Goal: Find specific page/section

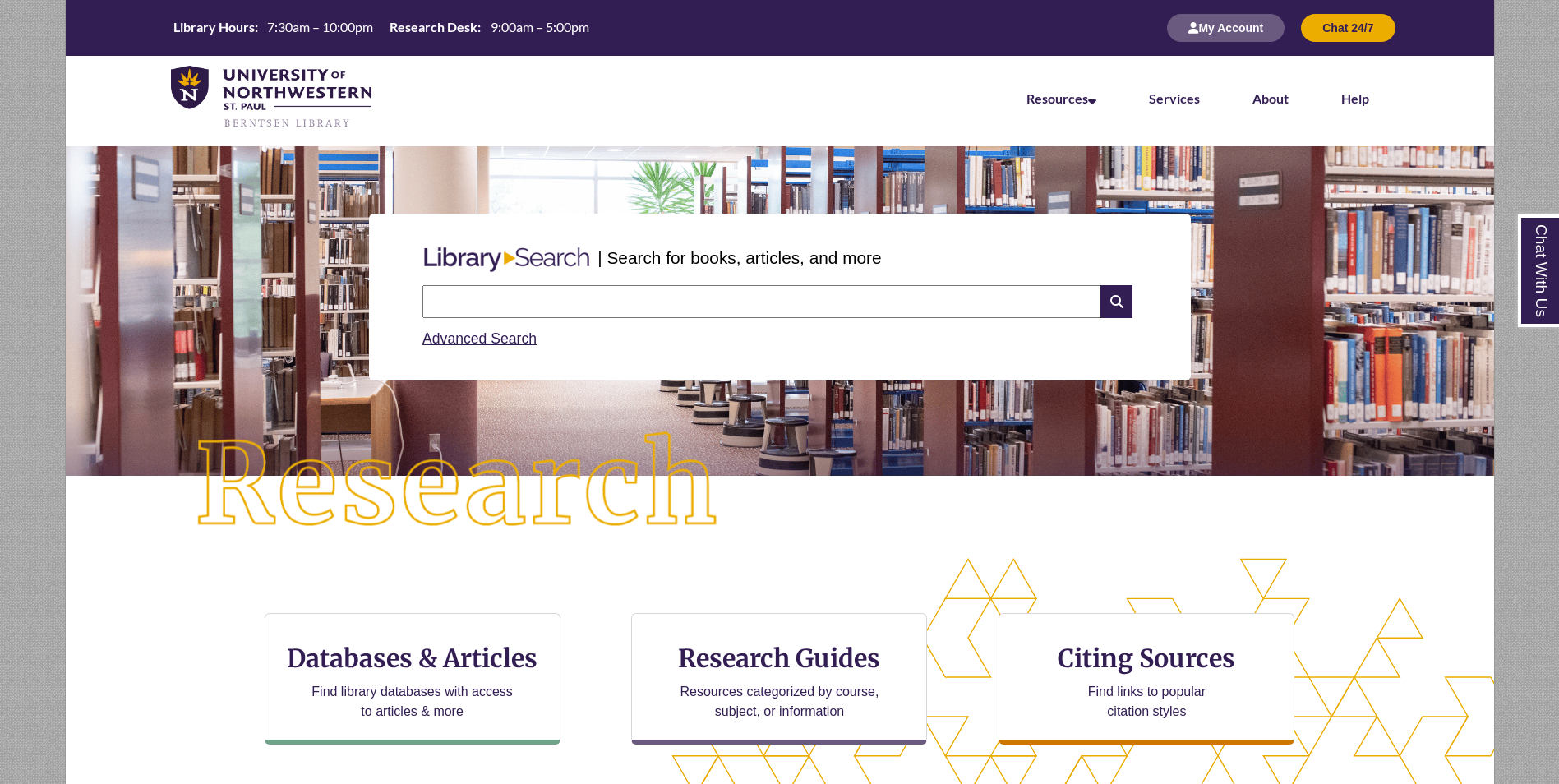
click at [572, 303] on input "text" at bounding box center [761, 302] width 678 height 33
type input "**********"
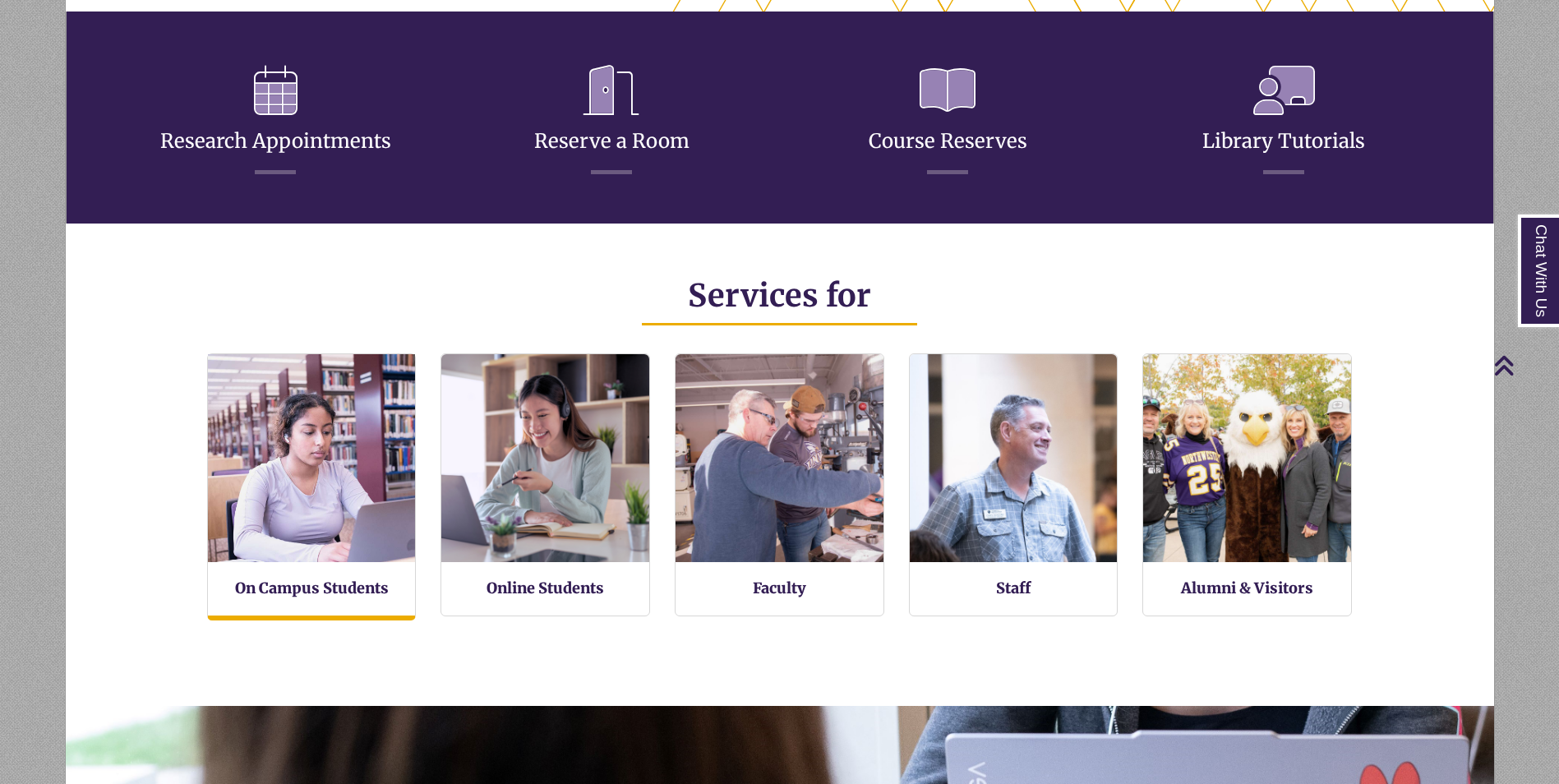
scroll to position [9, 9]
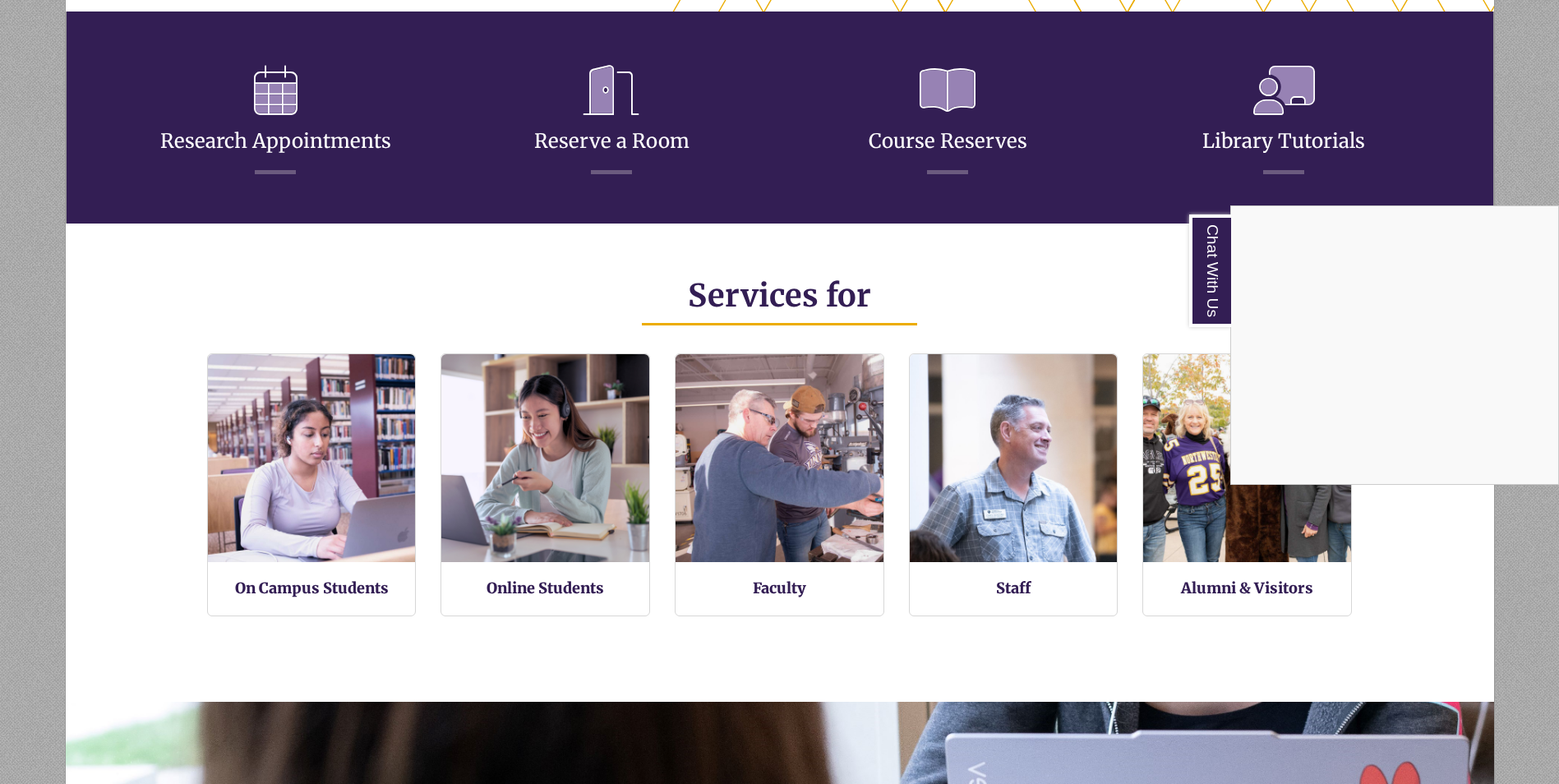
click at [863, 626] on div "Chat With Us" at bounding box center [780, 392] width 1559 height 784
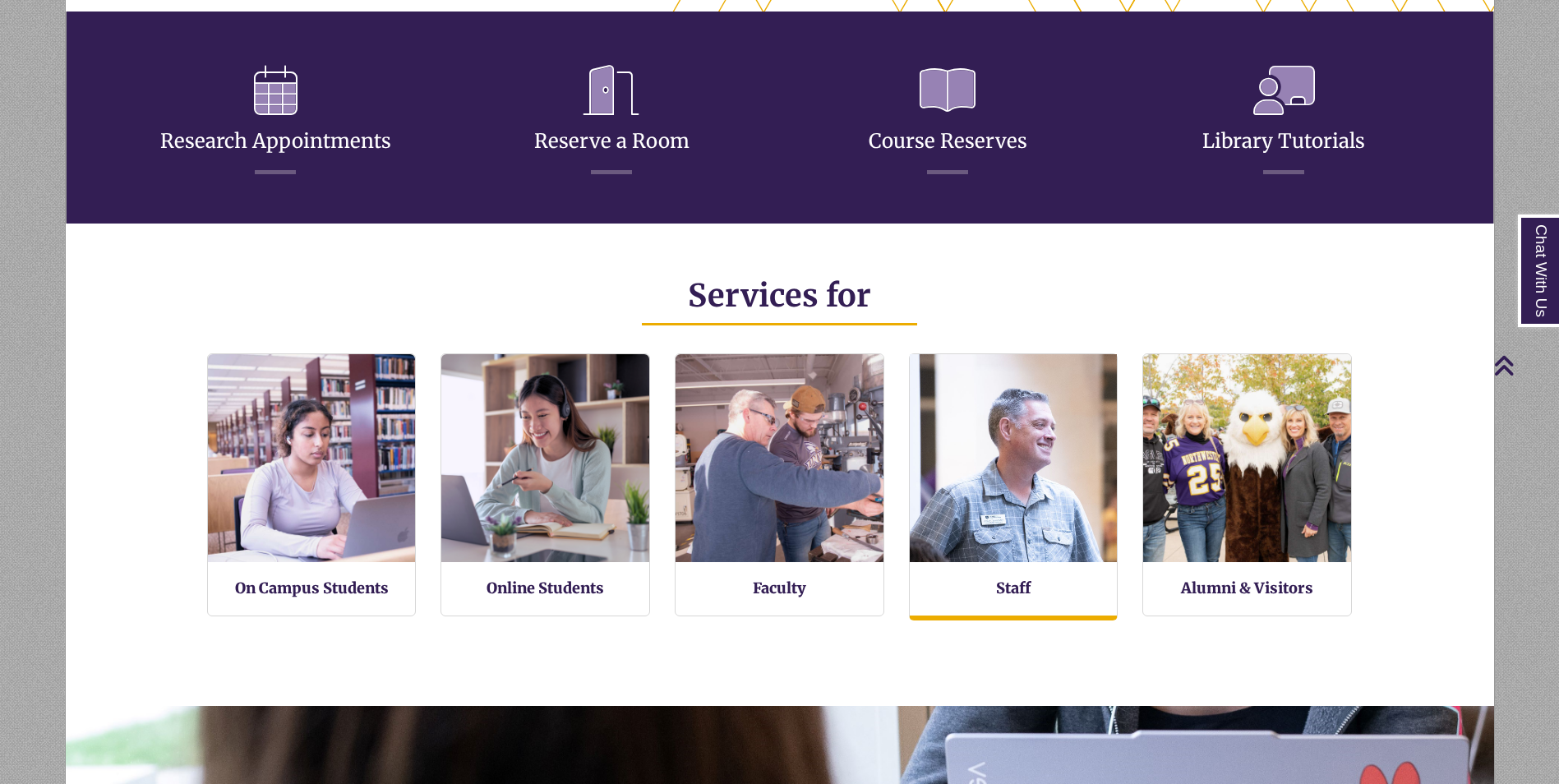
click at [1043, 492] on img at bounding box center [1013, 458] width 229 height 229
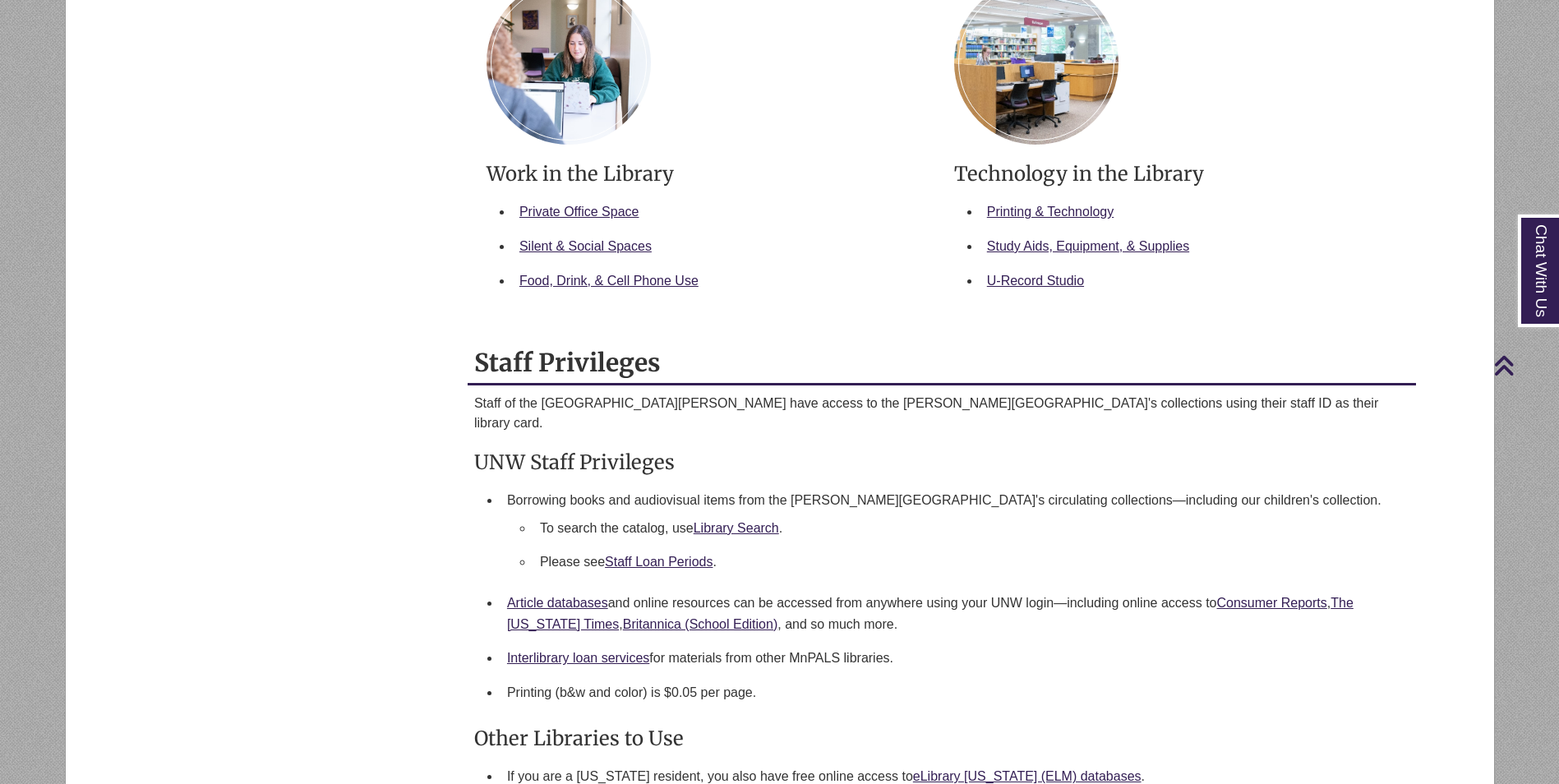
scroll to position [822, 0]
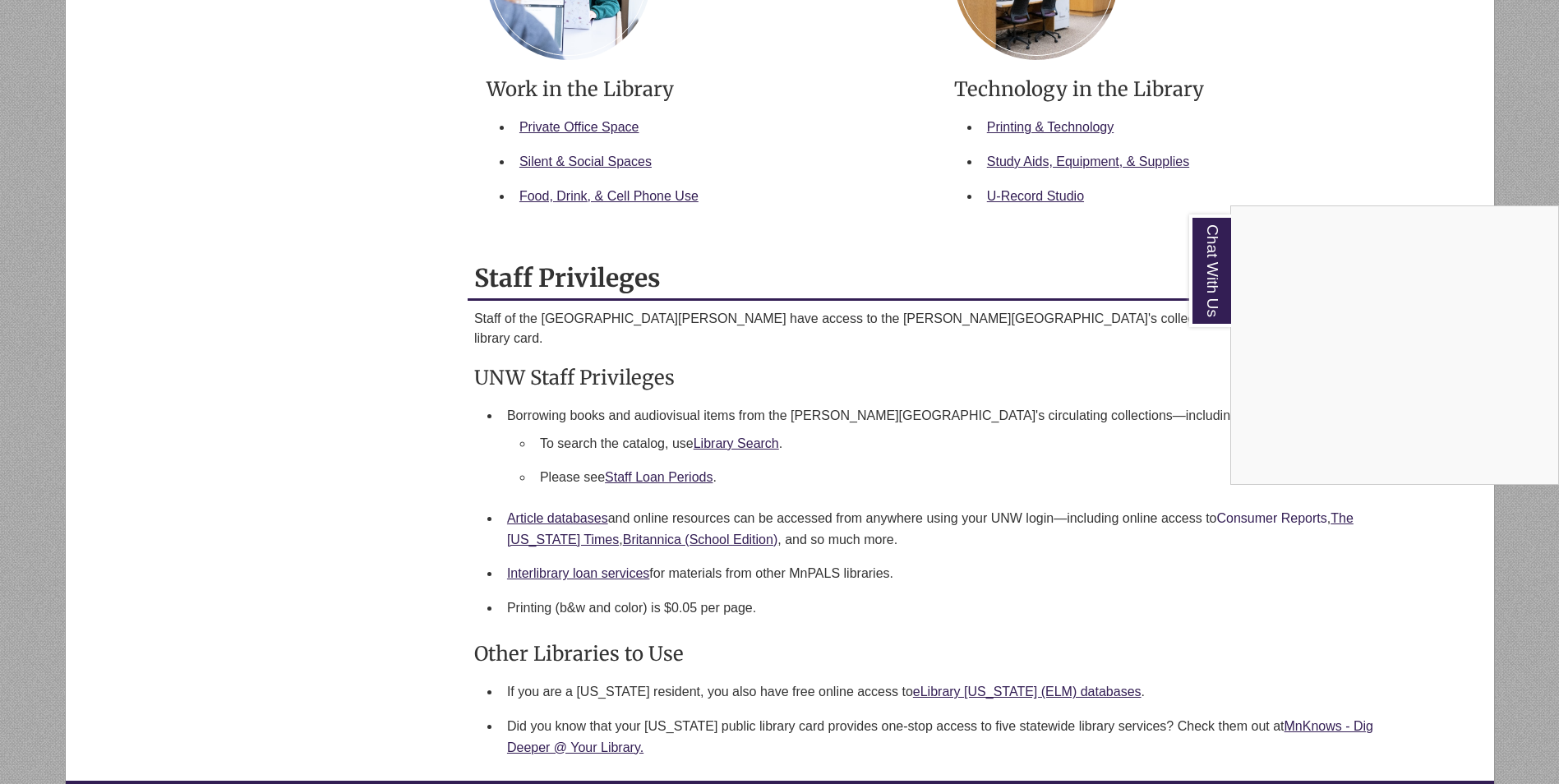
click at [1248, 498] on div "Chat With Us" at bounding box center [780, 392] width 1559 height 784
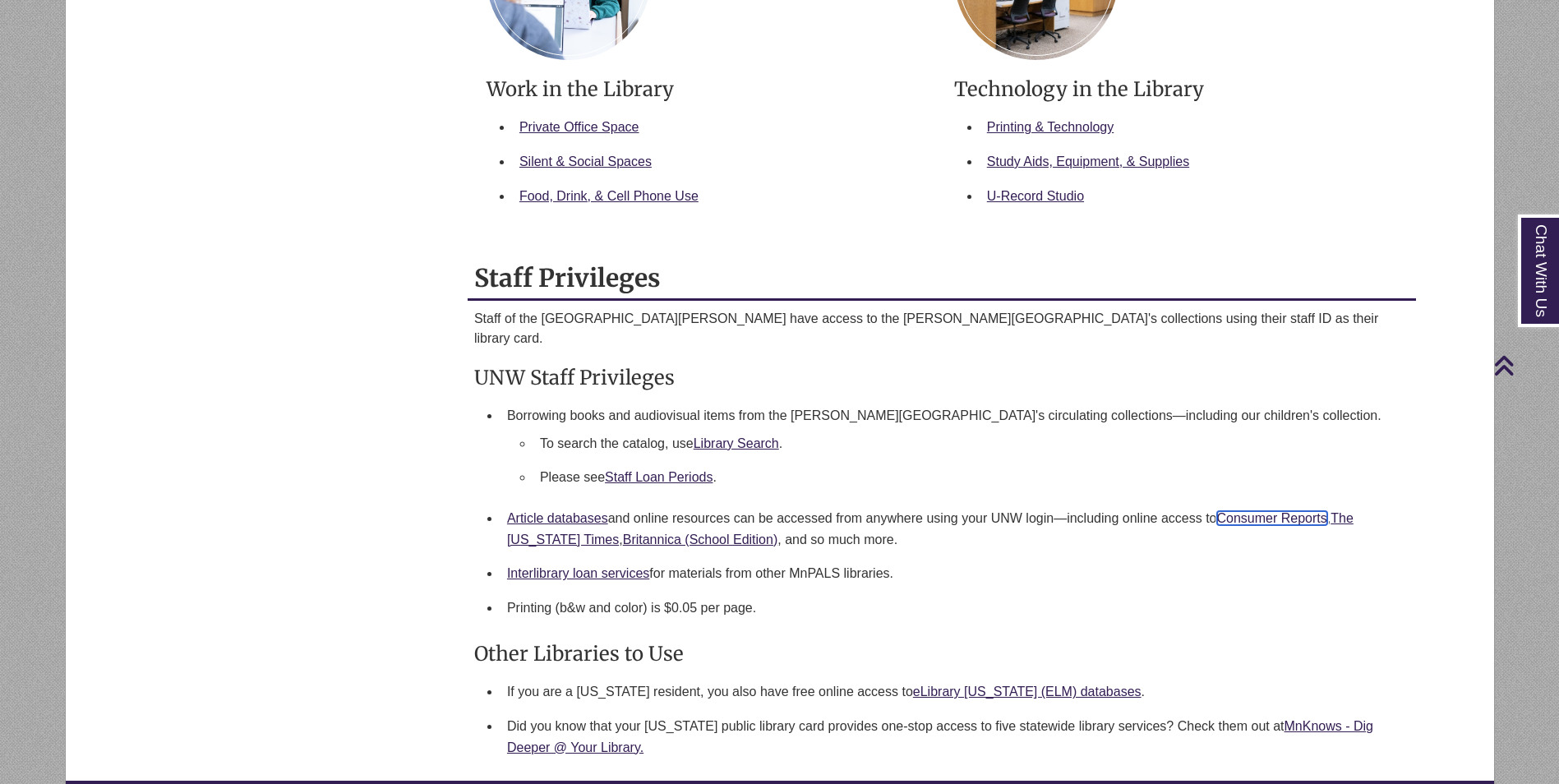
click at [1256, 511] on link "Consumer Reports" at bounding box center [1272, 518] width 110 height 14
